Goal: Task Accomplishment & Management: Manage account settings

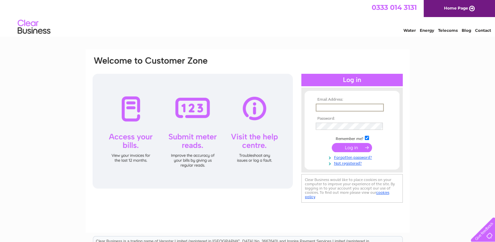
click at [322, 107] on input "text" at bounding box center [350, 107] width 68 height 8
type input "admin@wandcplumbing.com"
click at [355, 147] on input "submit" at bounding box center [352, 146] width 40 height 9
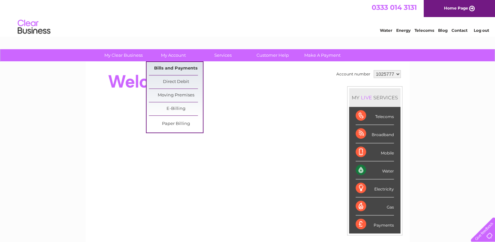
click at [173, 71] on link "Bills and Payments" at bounding box center [176, 68] width 54 height 13
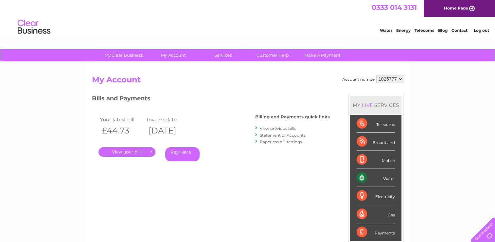
click at [128, 154] on link "." at bounding box center [127, 151] width 57 height 9
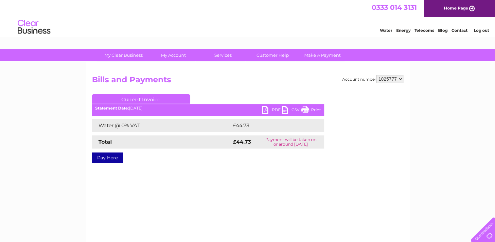
drag, startPoint x: 315, startPoint y: 109, endPoint x: 302, endPoint y: 155, distance: 47.8
click at [315, 109] on link "Print" at bounding box center [311, 110] width 20 height 9
